Goal: Find specific page/section: Find specific page/section

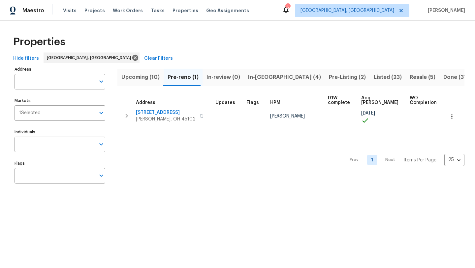
click at [267, 74] on span "In-[GEOGRAPHIC_DATA] (4)" at bounding box center [284, 77] width 73 height 9
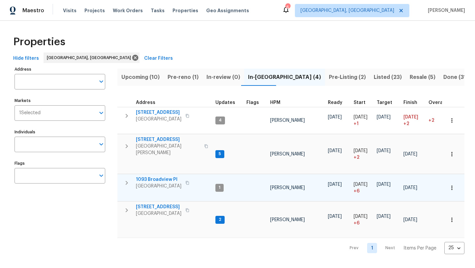
click at [153, 176] on span "1093 Broadview Pl" at bounding box center [159, 179] width 46 height 7
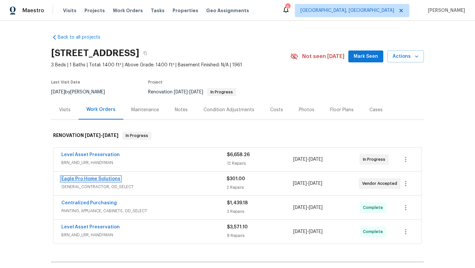
click at [99, 177] on link "Eagle Pro Home Solutions" at bounding box center [90, 179] width 59 height 5
